Goal: Find specific page/section: Find specific page/section

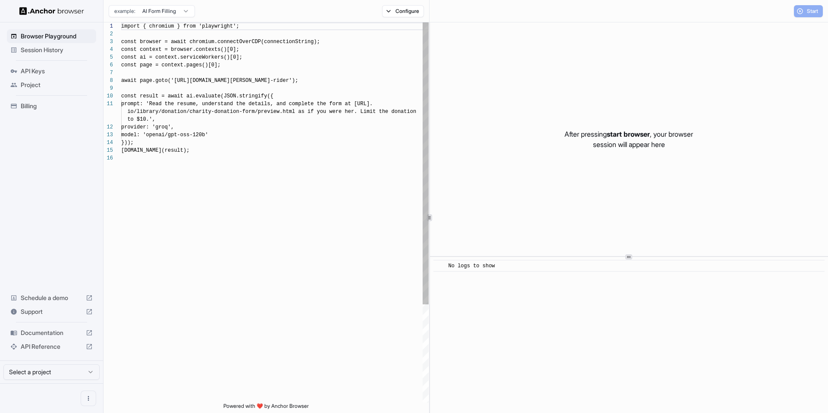
scroll to position [78, 0]
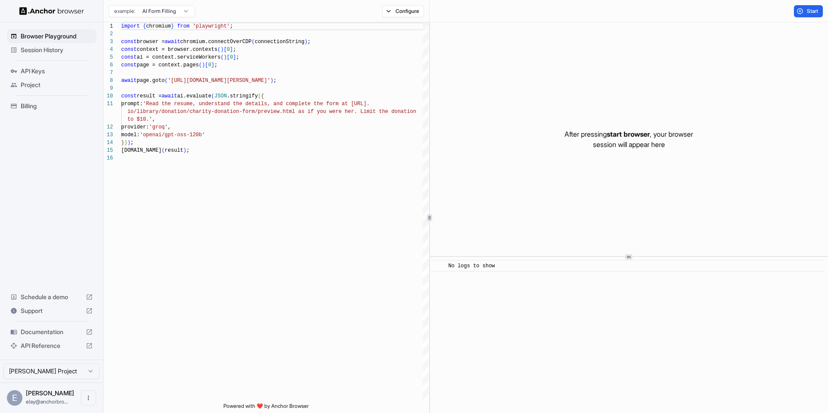
click at [67, 55] on div "Session History" at bounding box center [51, 50] width 89 height 14
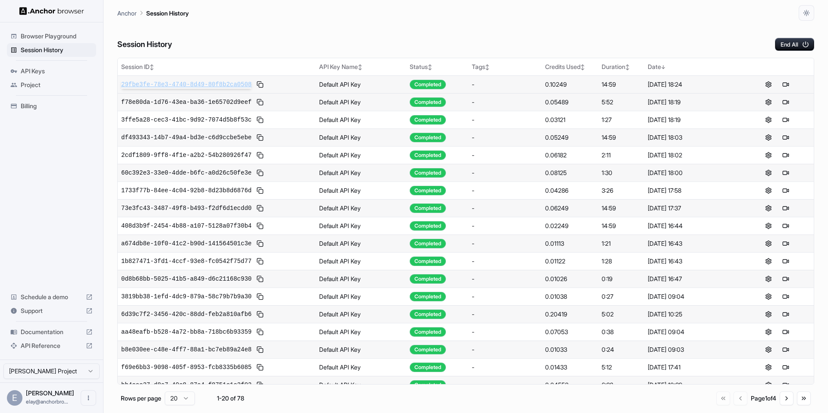
click at [167, 83] on span "29fbe3fe-78e3-4740-8d49-80f8b2ca0508" at bounding box center [186, 84] width 130 height 9
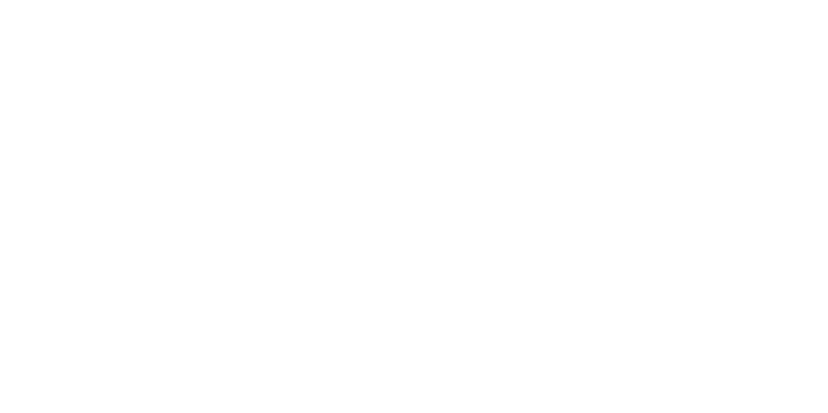
click at [313, 94] on body at bounding box center [414, 206] width 828 height 413
